Goal: Check status: Verify the current state of an ongoing process or item

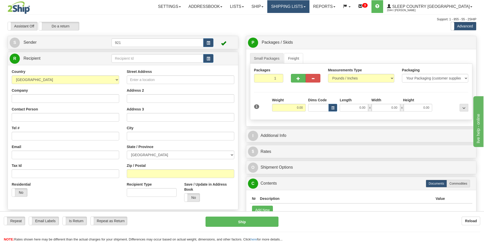
click at [309, 8] on link "Shipping lists" at bounding box center [288, 6] width 42 height 13
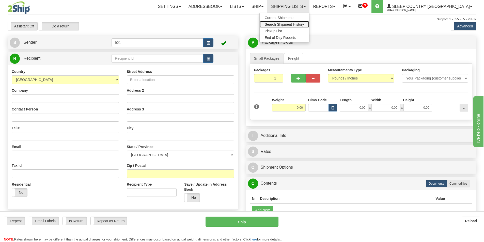
click at [304, 27] on link "Search Shipment History" at bounding box center [285, 24] width 50 height 7
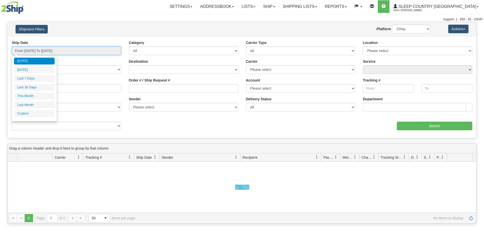
click at [50, 52] on input "From [DATE] To [DATE]" at bounding box center [67, 51] width 110 height 9
click at [38, 85] on li "Last 30 Days" at bounding box center [34, 87] width 41 height 7
type input "From [DATE] To [DATE]"
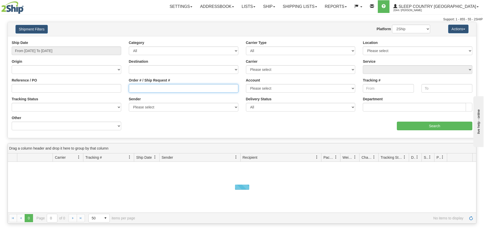
click at [212, 89] on input "Order # / Ship Request #" at bounding box center [184, 88] width 110 height 9
paste input "9000I072288"
type input "9000I072288"
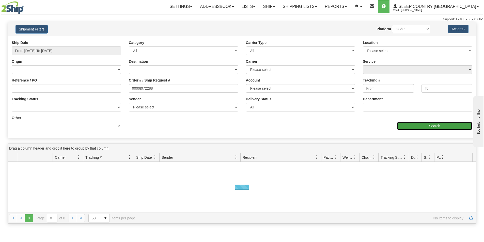
click at [401, 126] on input "Search" at bounding box center [434, 126] width 75 height 9
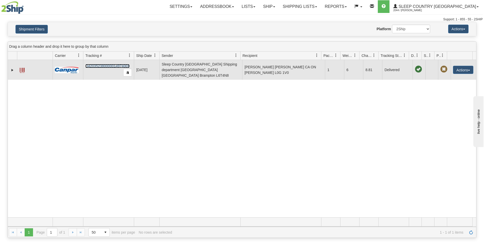
click at [109, 64] on link "D420352380000014974001" at bounding box center [107, 66] width 44 height 4
